Goal: Book appointment/travel/reservation

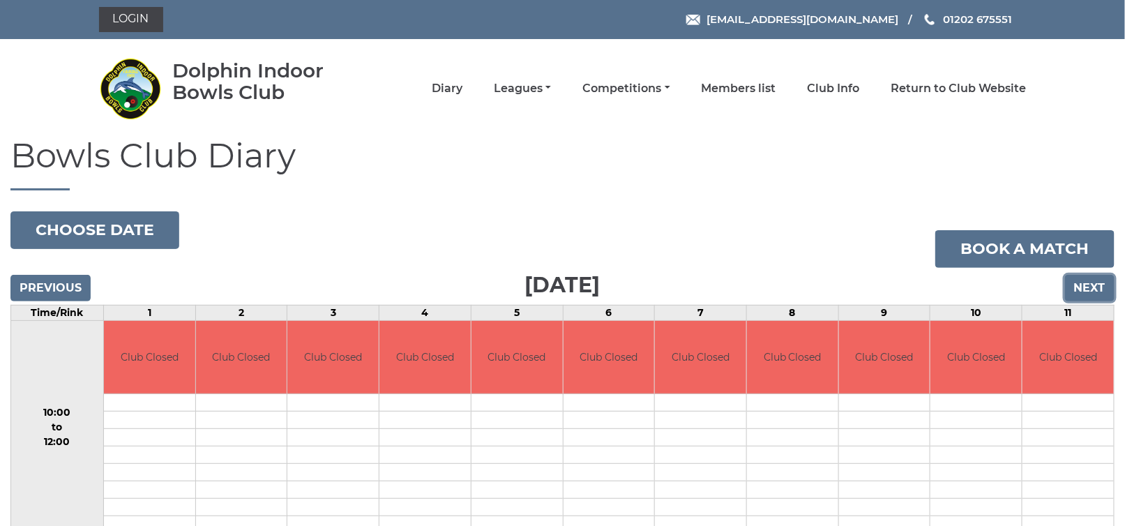
drag, startPoint x: 0, startPoint y: 0, endPoint x: 1091, endPoint y: 282, distance: 1126.9
click at [1091, 282] on input "Next" at bounding box center [1090, 288] width 50 height 27
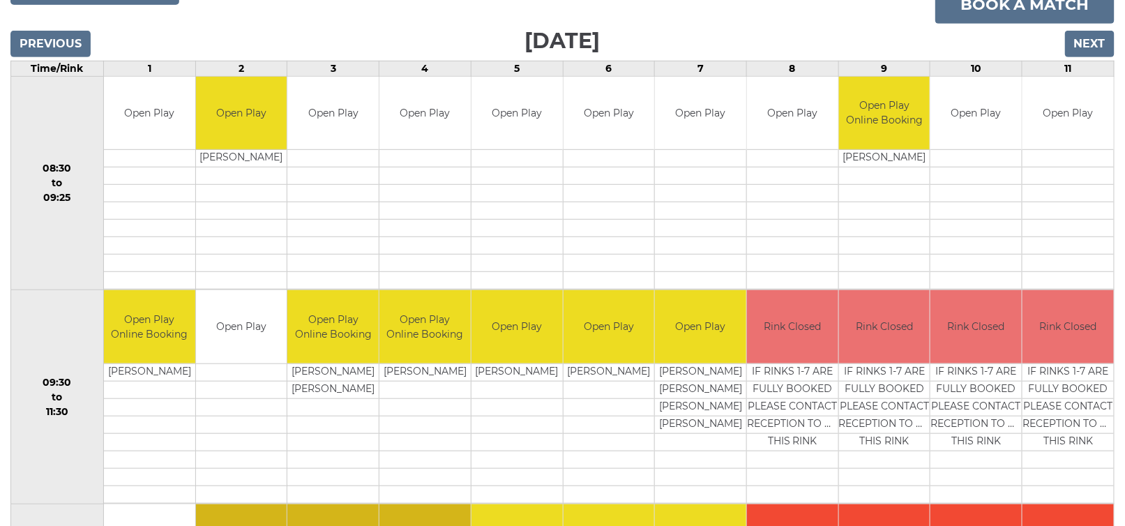
scroll to position [194, 0]
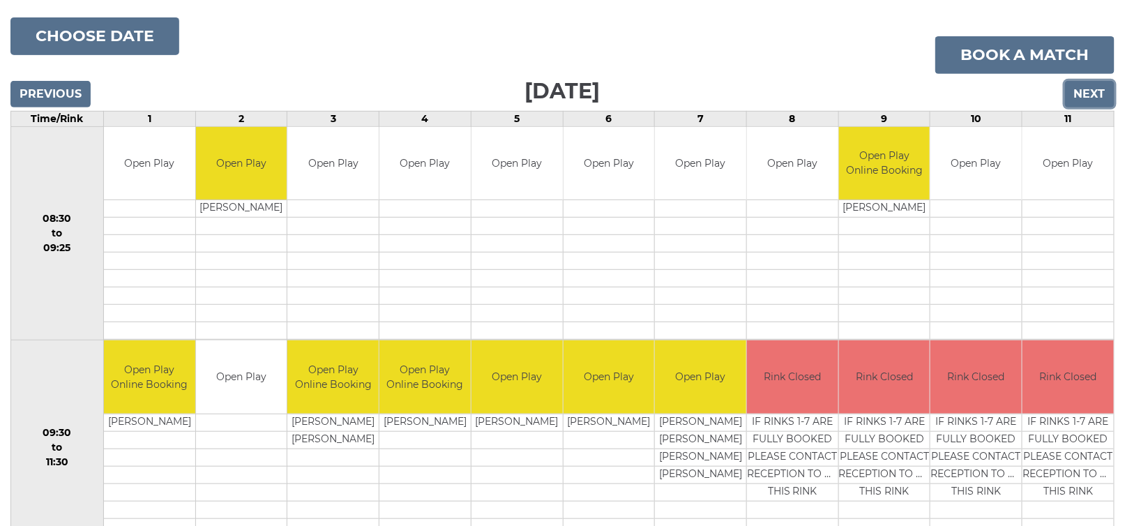
click at [1095, 94] on input "Next" at bounding box center [1090, 94] width 50 height 27
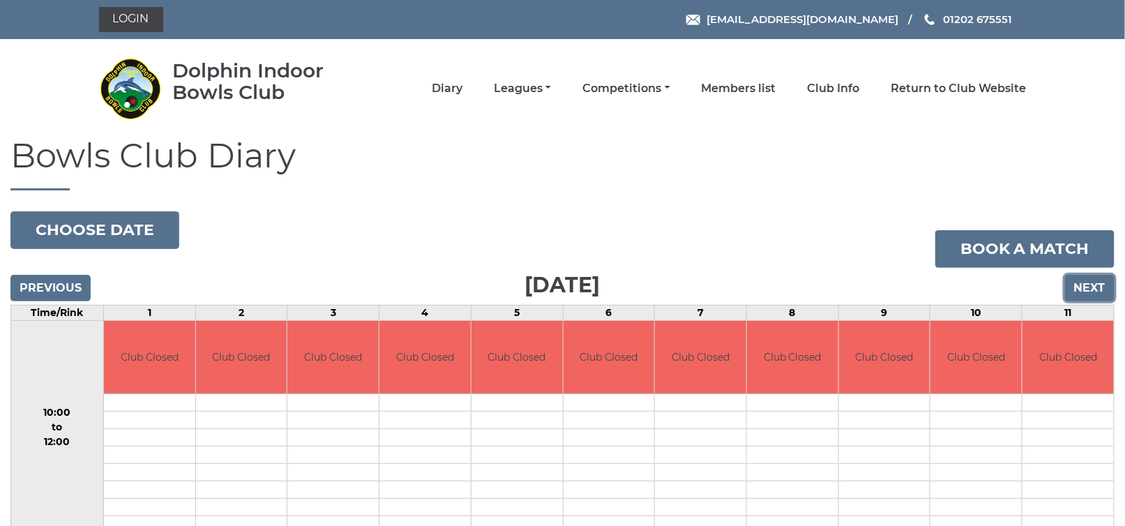
click at [1086, 291] on input "Next" at bounding box center [1090, 288] width 50 height 27
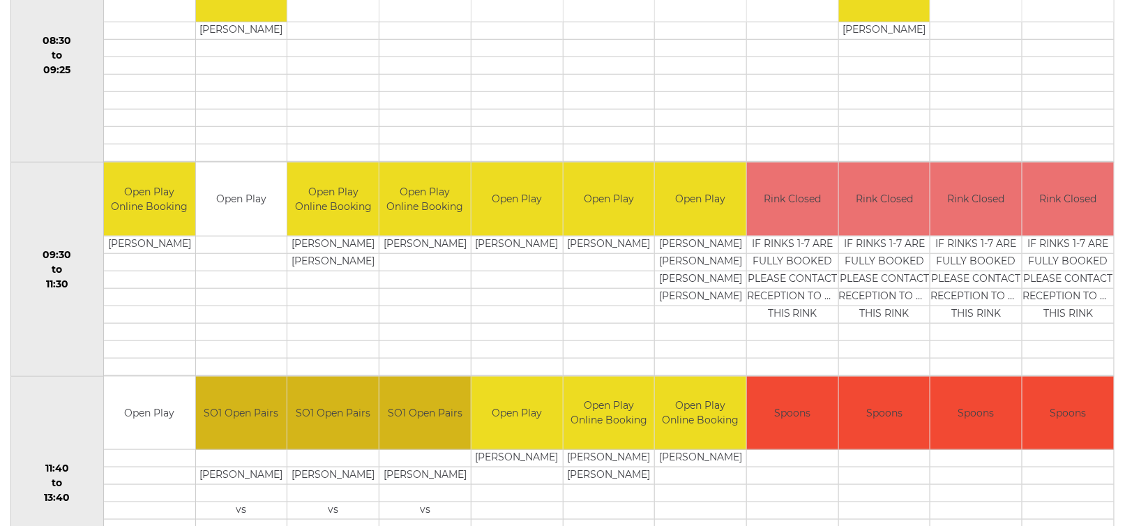
scroll to position [389, 0]
